Goal: Navigation & Orientation: Find specific page/section

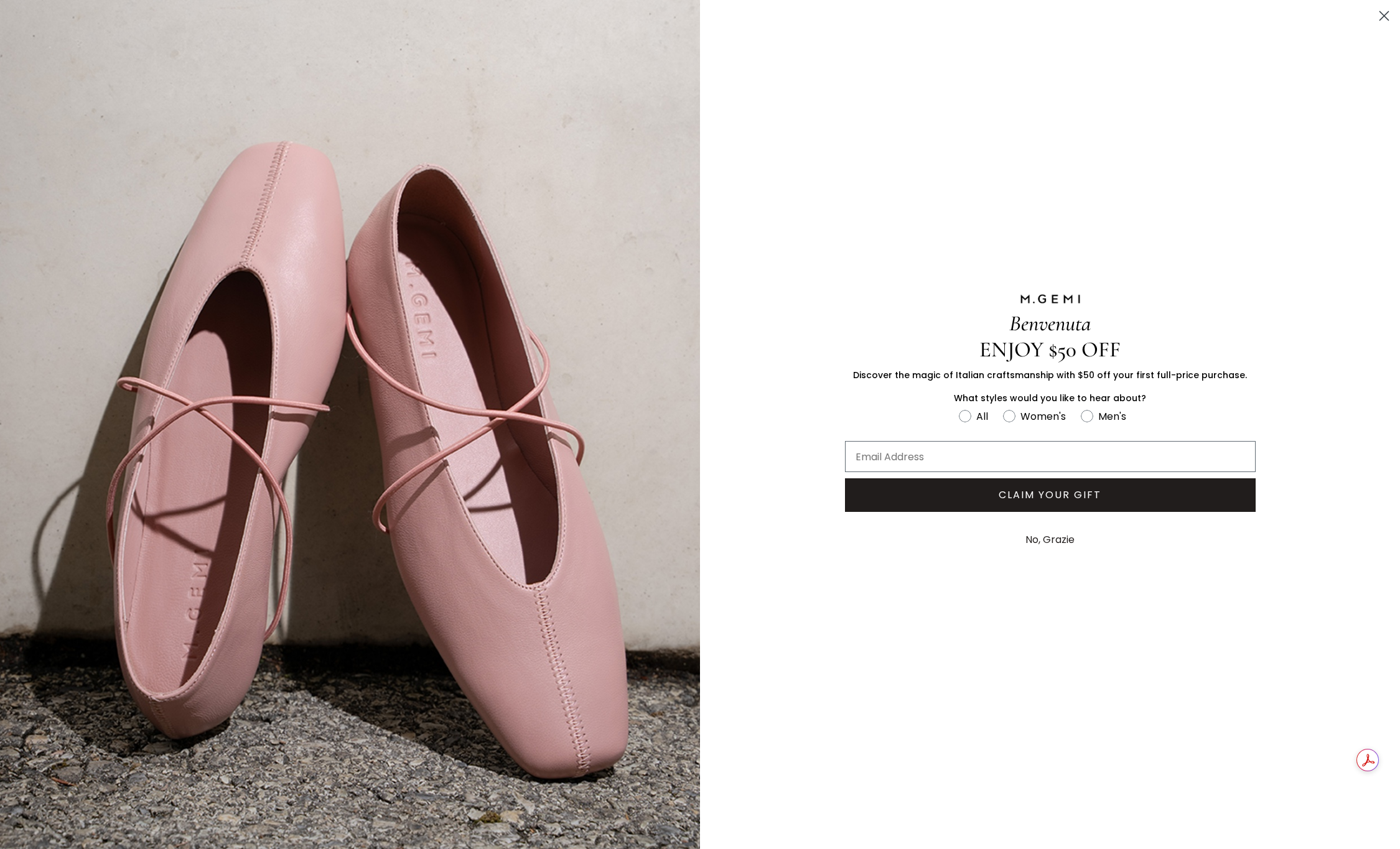
click at [1380, 12] on icon "Close dialog" at bounding box center [1384, 16] width 9 height 9
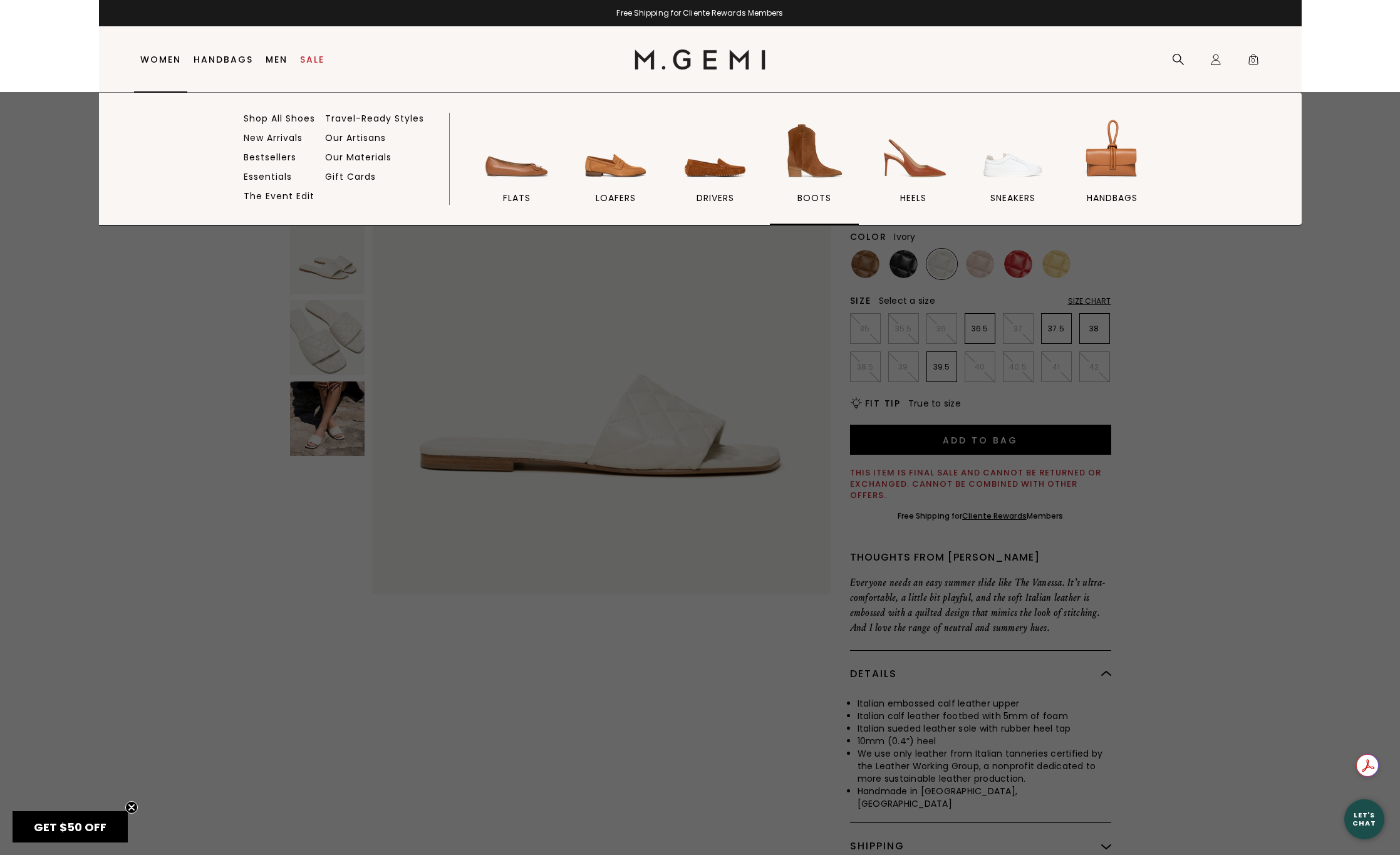
click at [802, 166] on img at bounding box center [814, 150] width 70 height 70
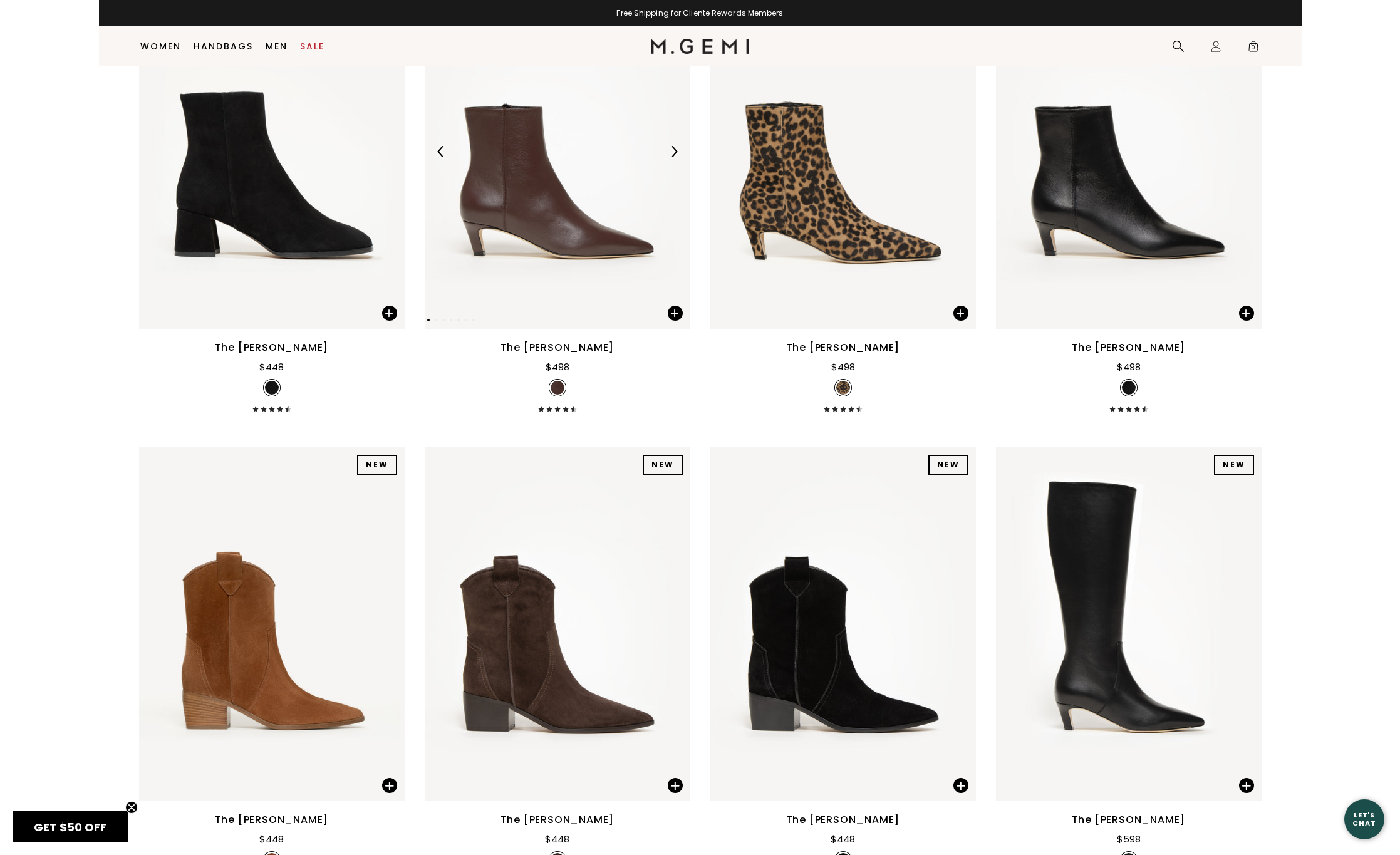
scroll to position [1201, 0]
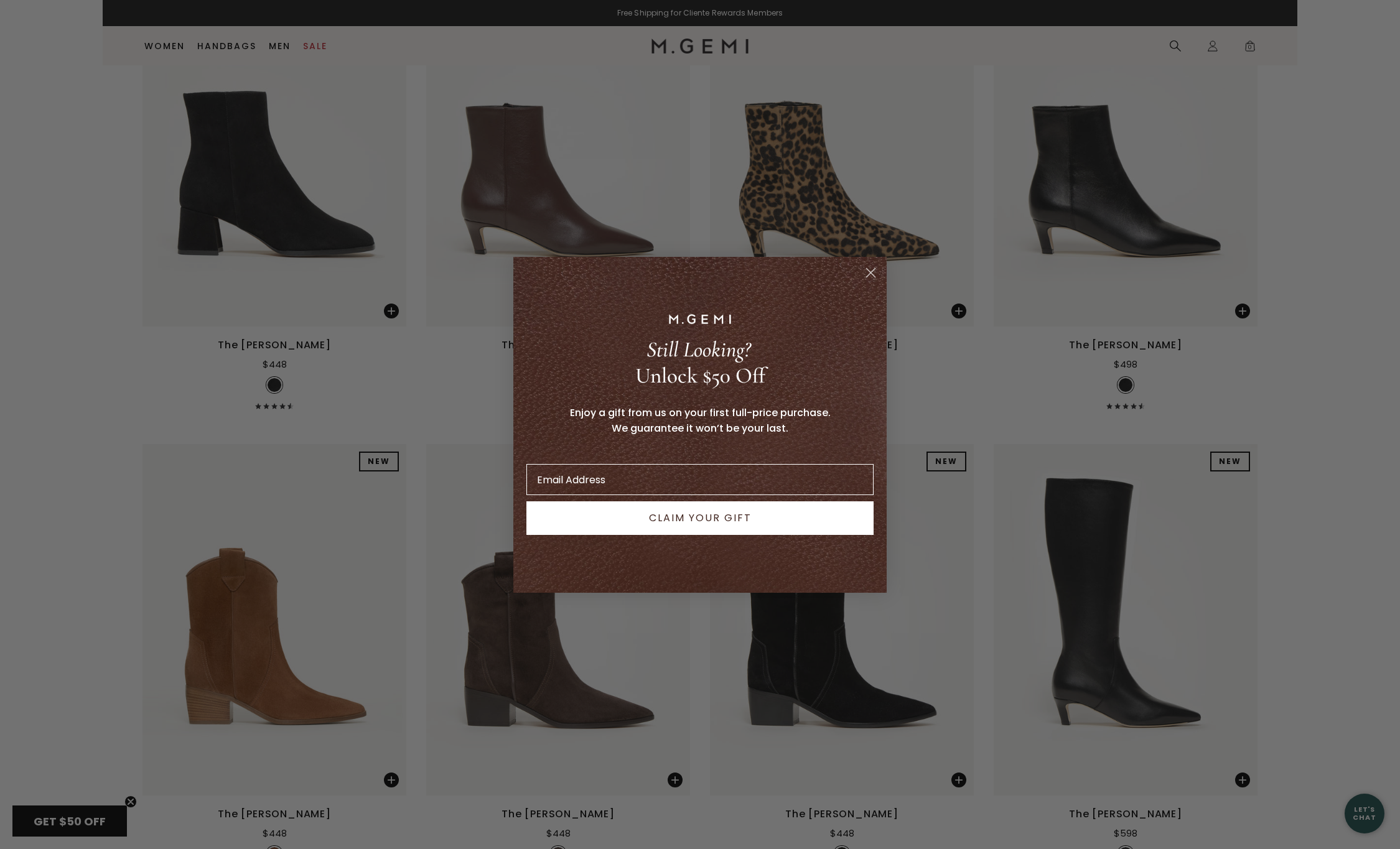
click at [869, 278] on circle "Close dialog" at bounding box center [870, 272] width 21 height 21
